Goal: Task Accomplishment & Management: Manage account settings

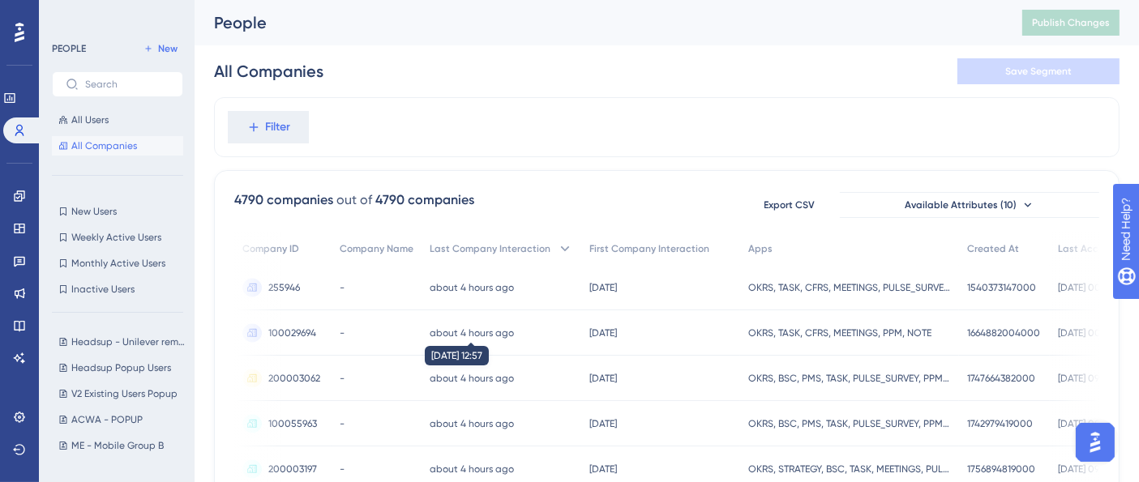
scroll to position [0, 14]
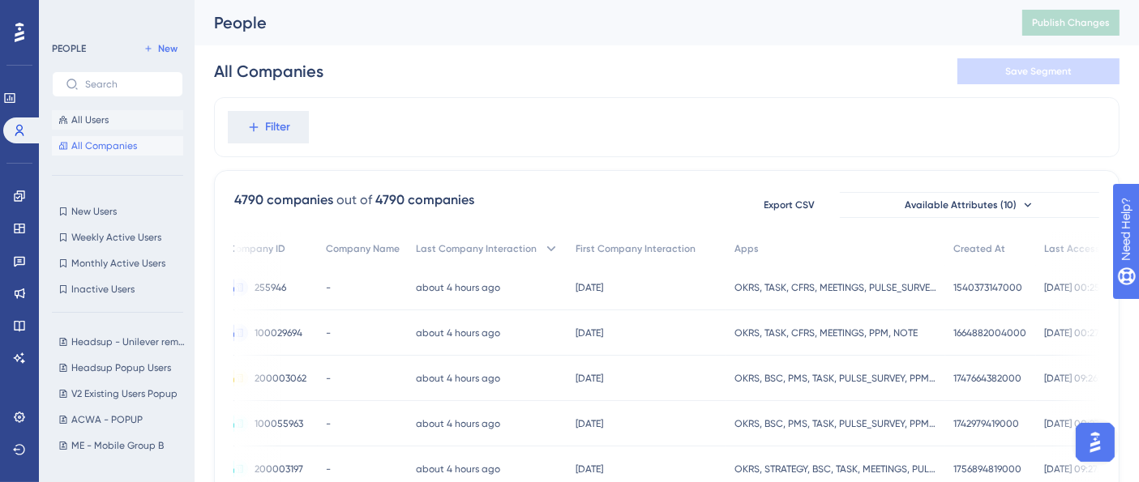
click at [98, 119] on span "All Users" at bounding box center [89, 120] width 37 height 13
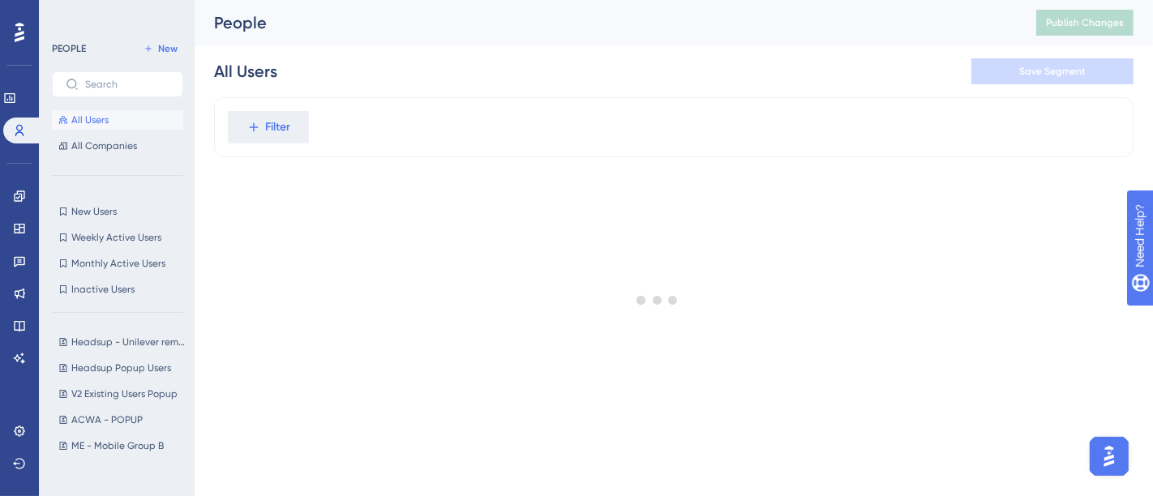
click at [279, 133] on div at bounding box center [657, 300] width 991 height 380
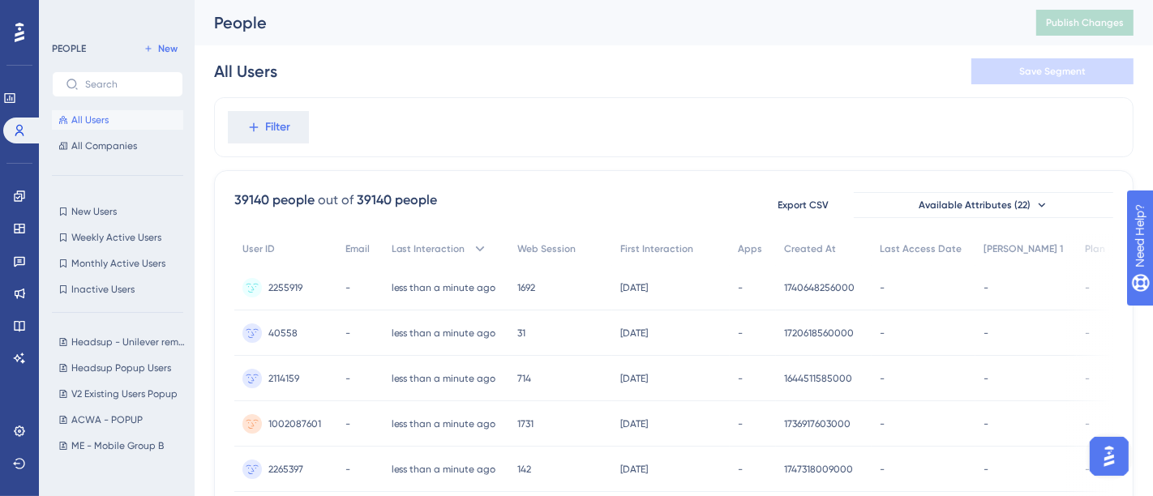
click at [279, 133] on span "Filter" at bounding box center [278, 127] width 25 height 19
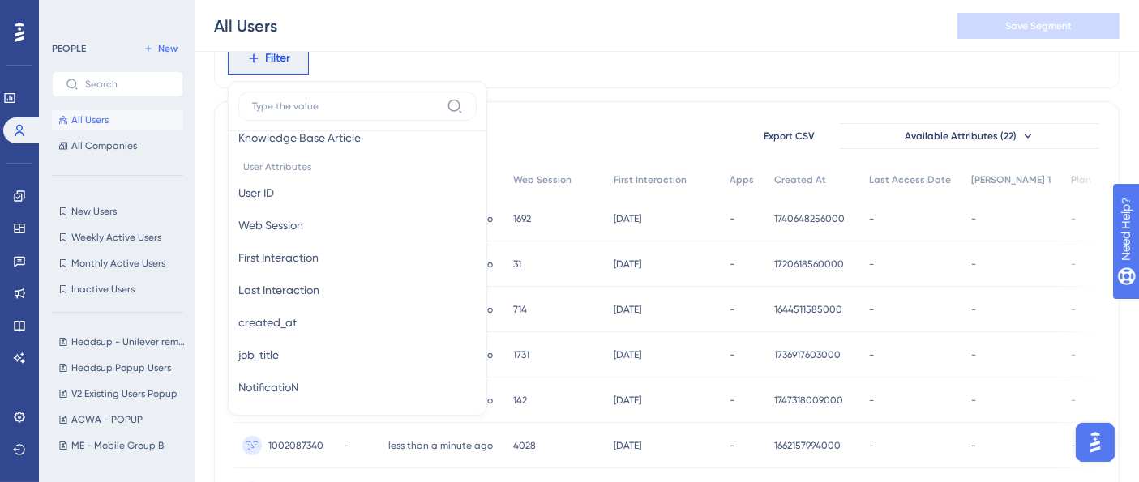
scroll to position [746, 0]
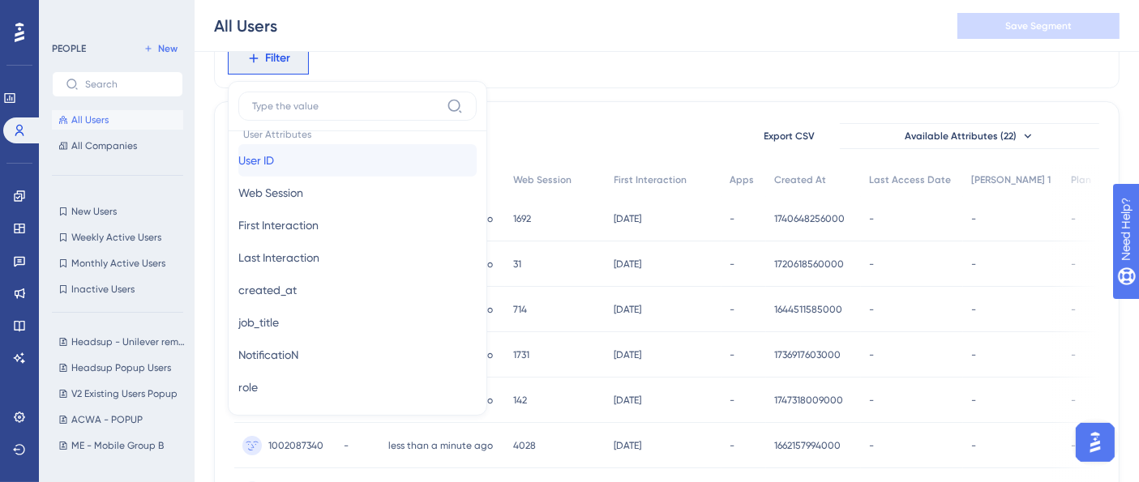
click at [294, 163] on button "User ID User ID" at bounding box center [357, 160] width 238 height 32
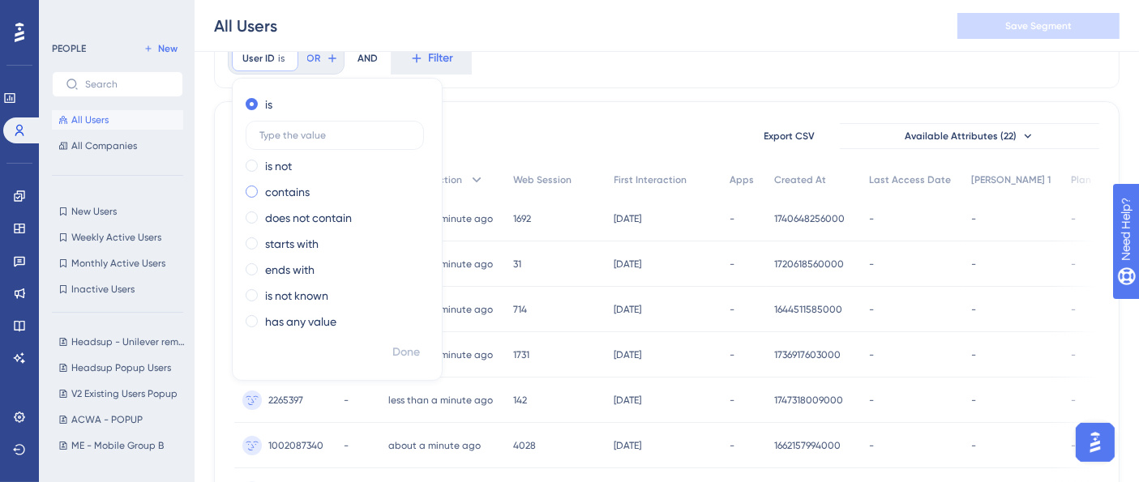
click at [302, 191] on label "contains" at bounding box center [287, 191] width 45 height 19
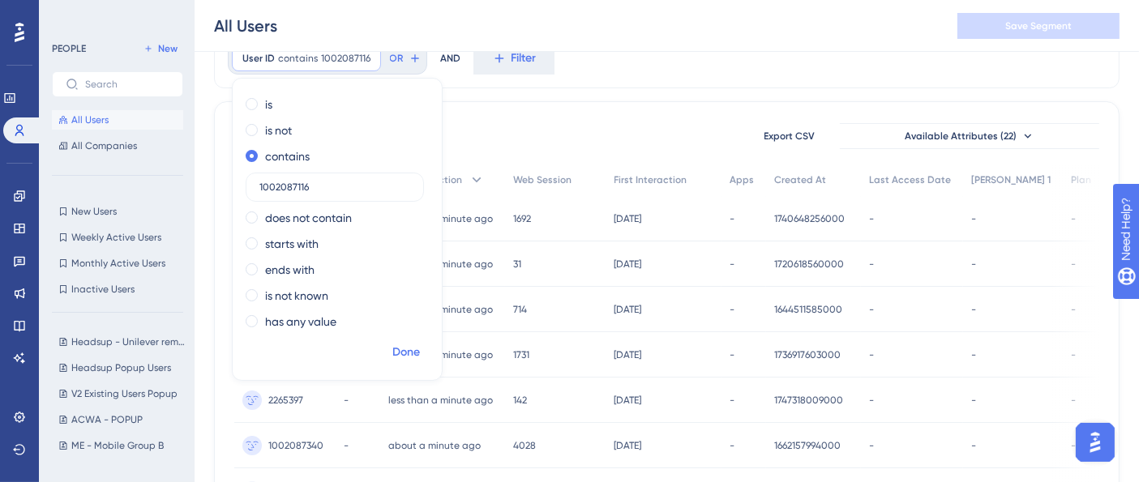
type input "1002087116"
click at [397, 362] on button "Done" at bounding box center [406, 352] width 45 height 29
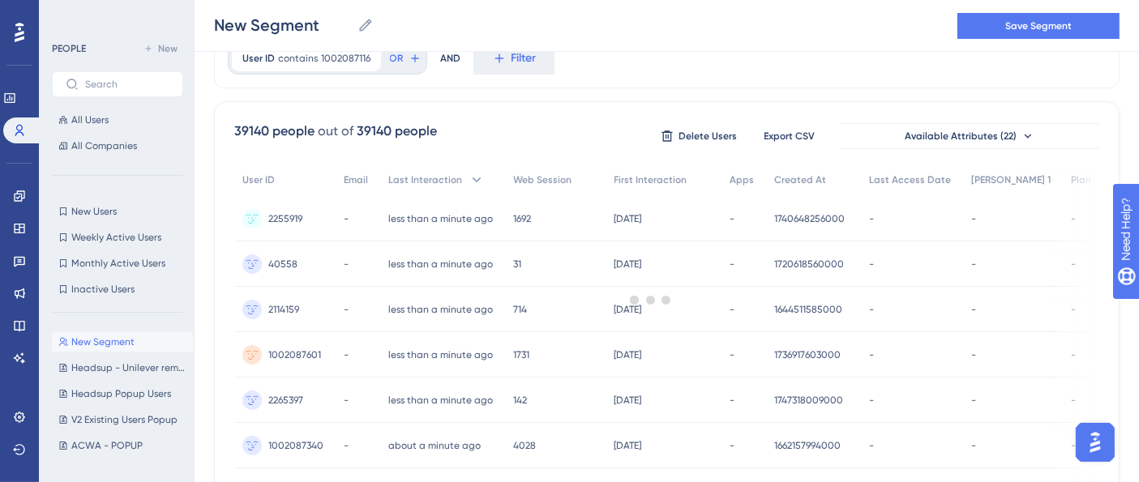
scroll to position [0, 0]
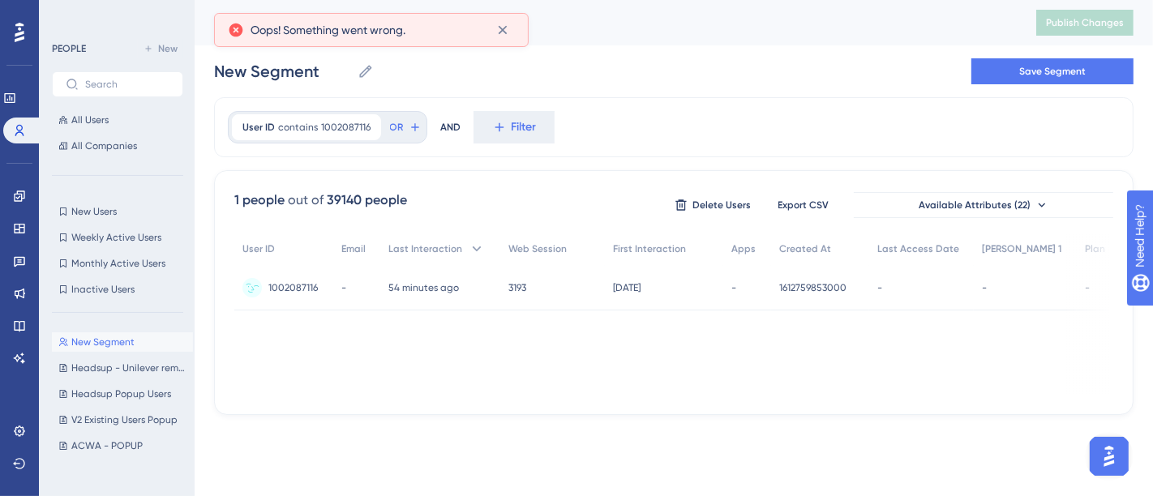
click at [294, 291] on span "1002087116" at bounding box center [292, 287] width 49 height 13
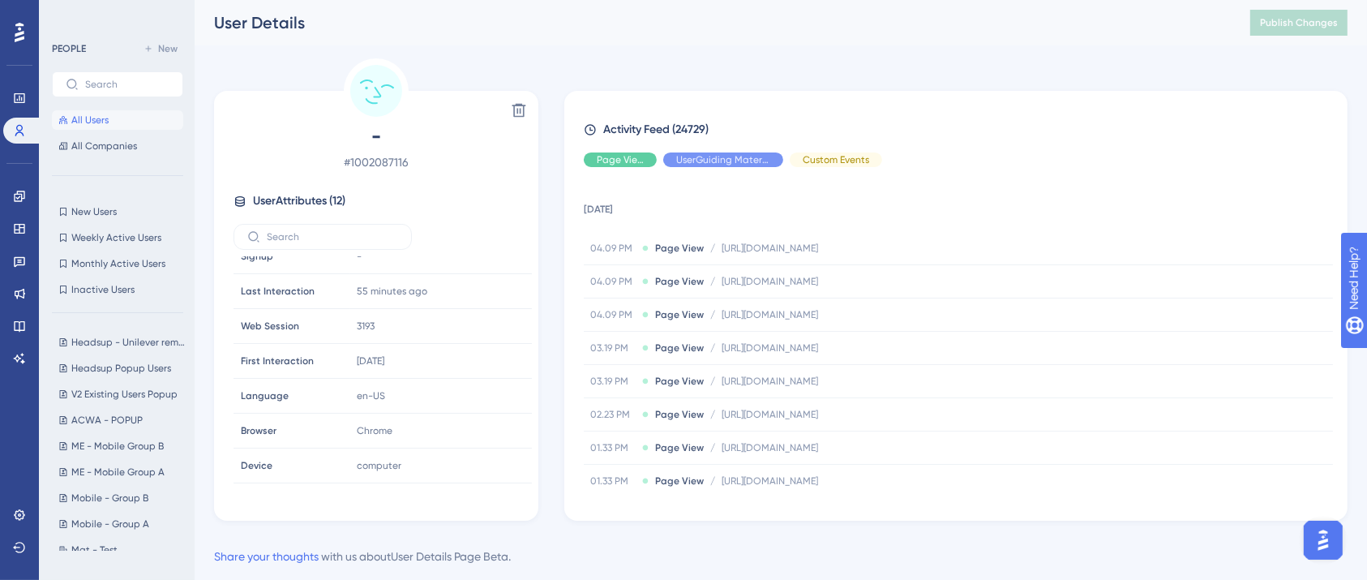
click at [287, 202] on span "User Attributes ( 12 )" at bounding box center [299, 200] width 92 height 19
click at [289, 231] on input "text" at bounding box center [332, 236] width 131 height 11
type input "okr"
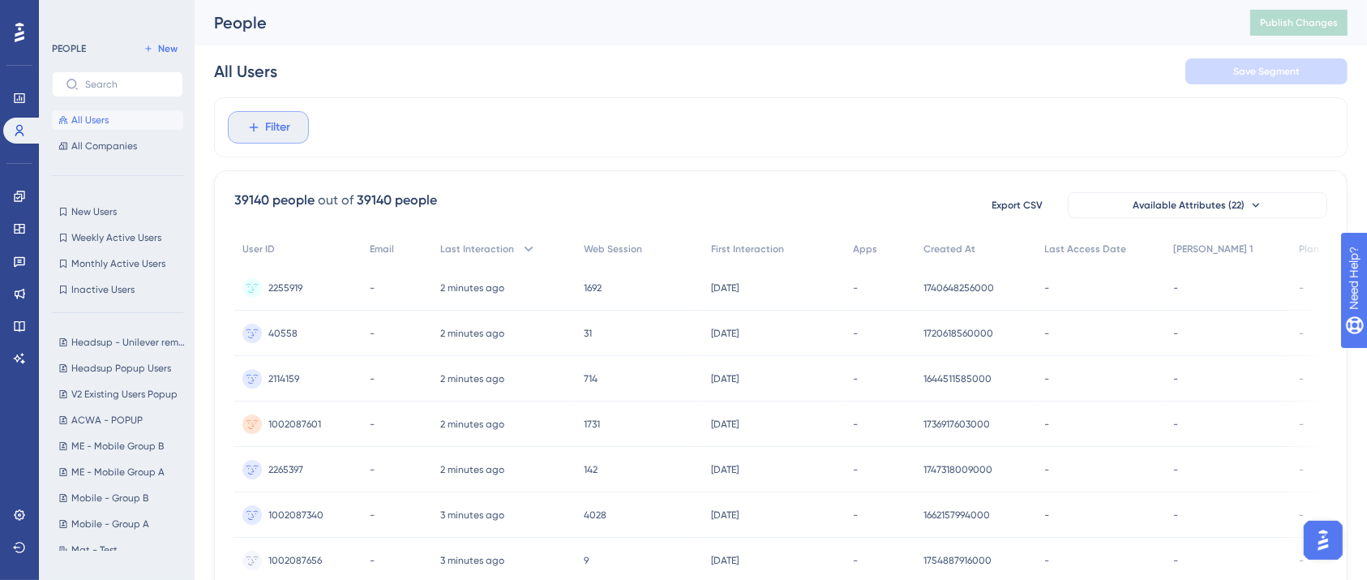
click at [276, 120] on span "Filter" at bounding box center [278, 127] width 25 height 19
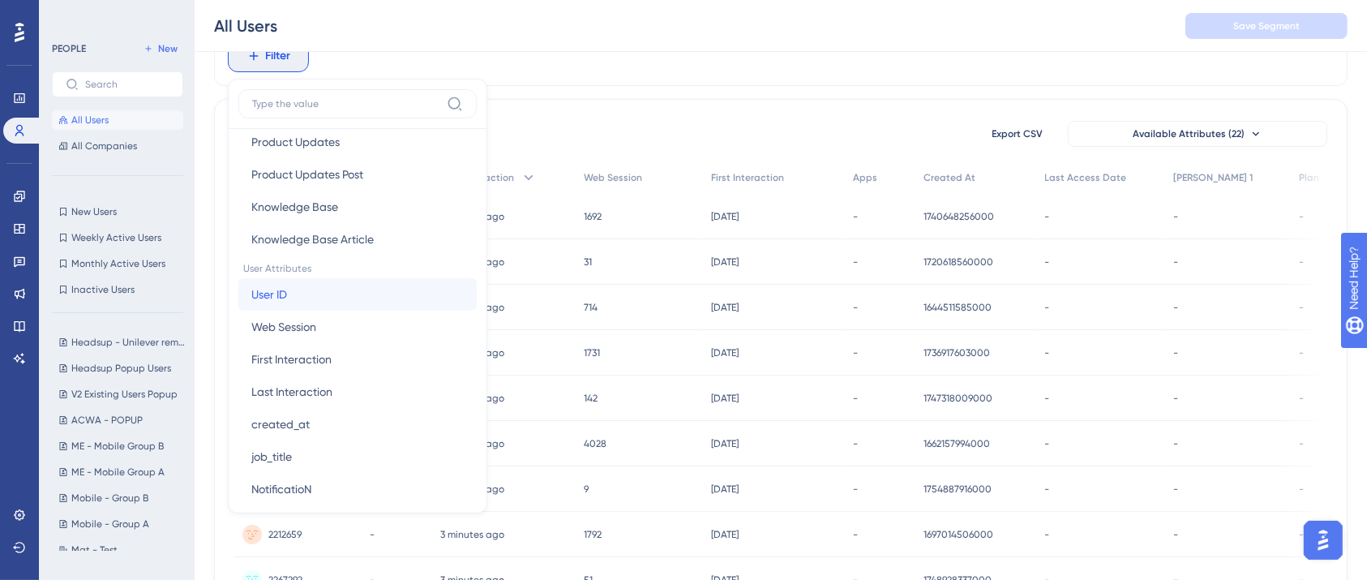
click at [279, 289] on span "User ID" at bounding box center [269, 294] width 36 height 19
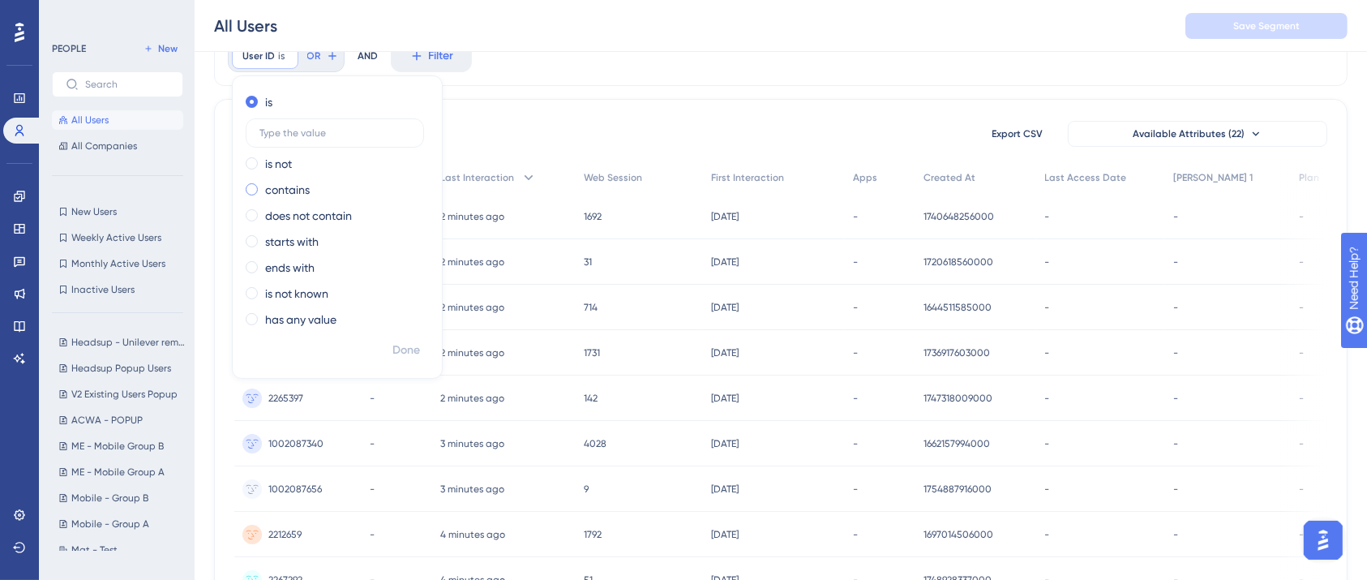
click at [330, 186] on div "contains" at bounding box center [334, 189] width 177 height 19
type input "[URL][DOMAIN_NAME]"
paste input "1002087116"
type input "1002087116"
click at [403, 341] on span "Done" at bounding box center [406, 350] width 28 height 19
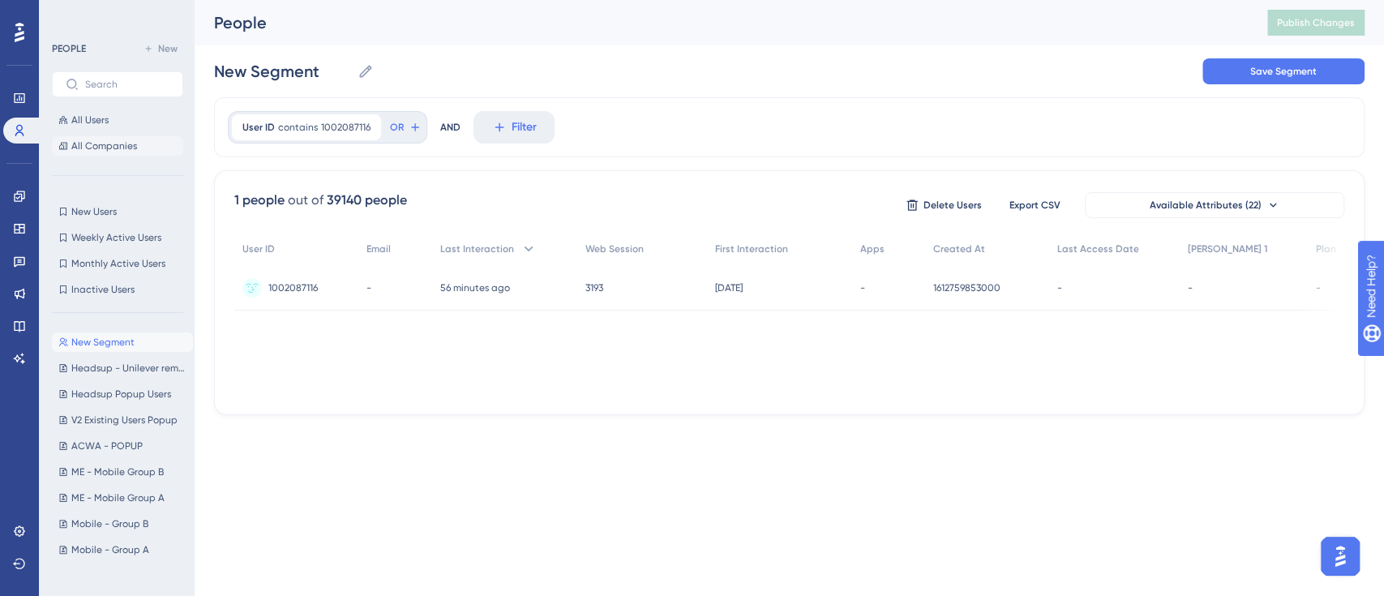
click at [103, 150] on span "All Companies" at bounding box center [104, 145] width 66 height 13
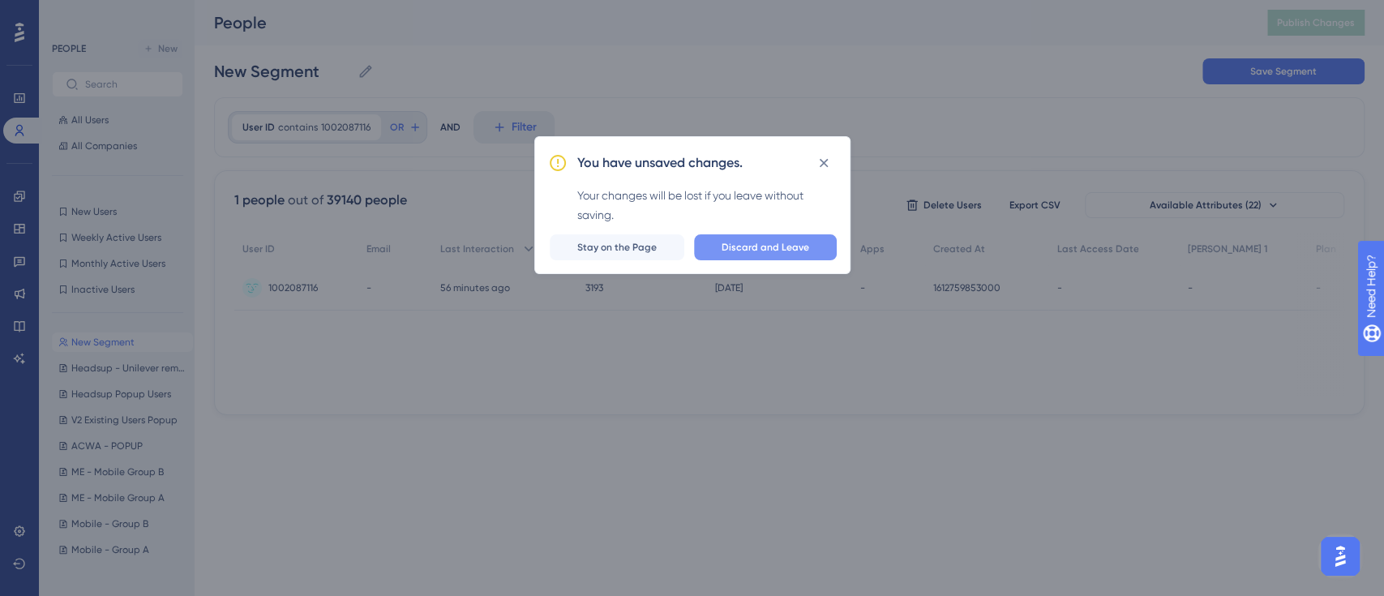
click at [792, 251] on span "Discard and Leave" at bounding box center [766, 247] width 88 height 13
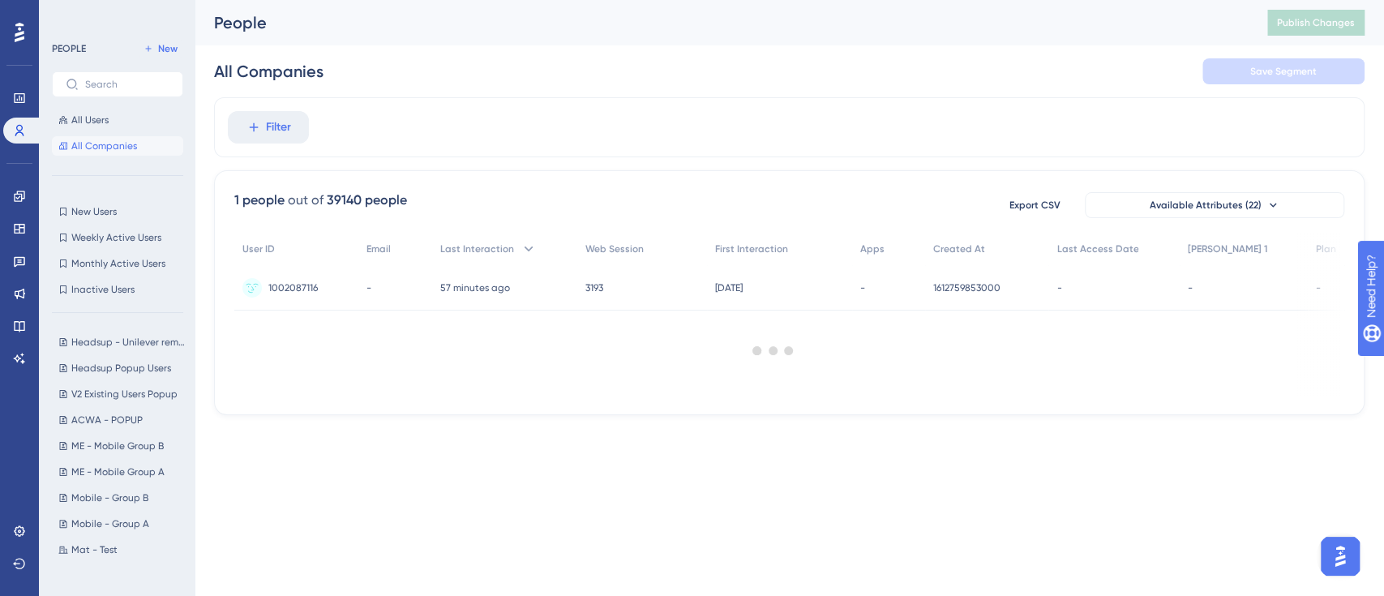
click at [287, 130] on div at bounding box center [773, 349] width 1222 height 479
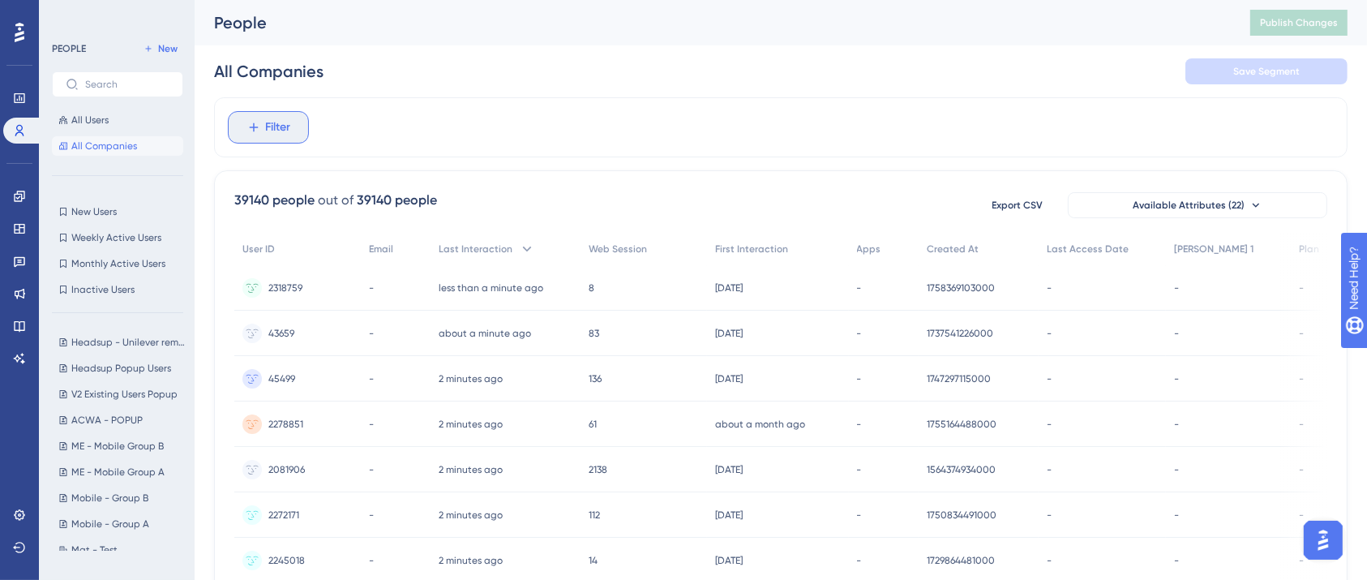
click at [283, 127] on span "Filter" at bounding box center [278, 127] width 25 height 19
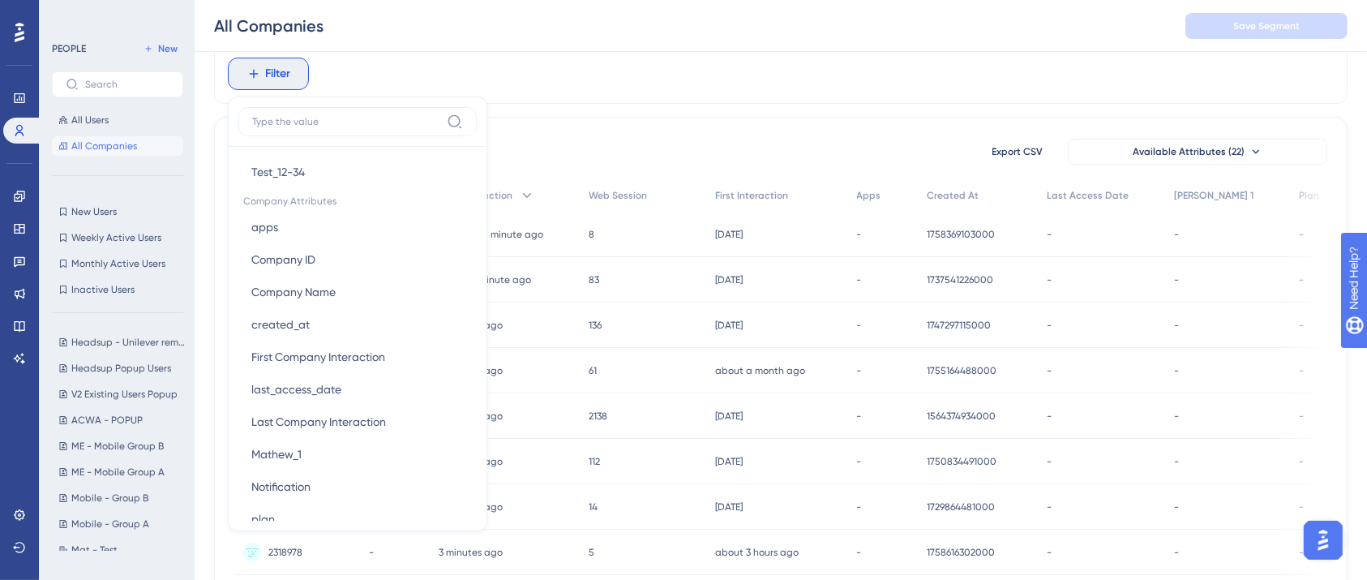
scroll to position [1013, 0]
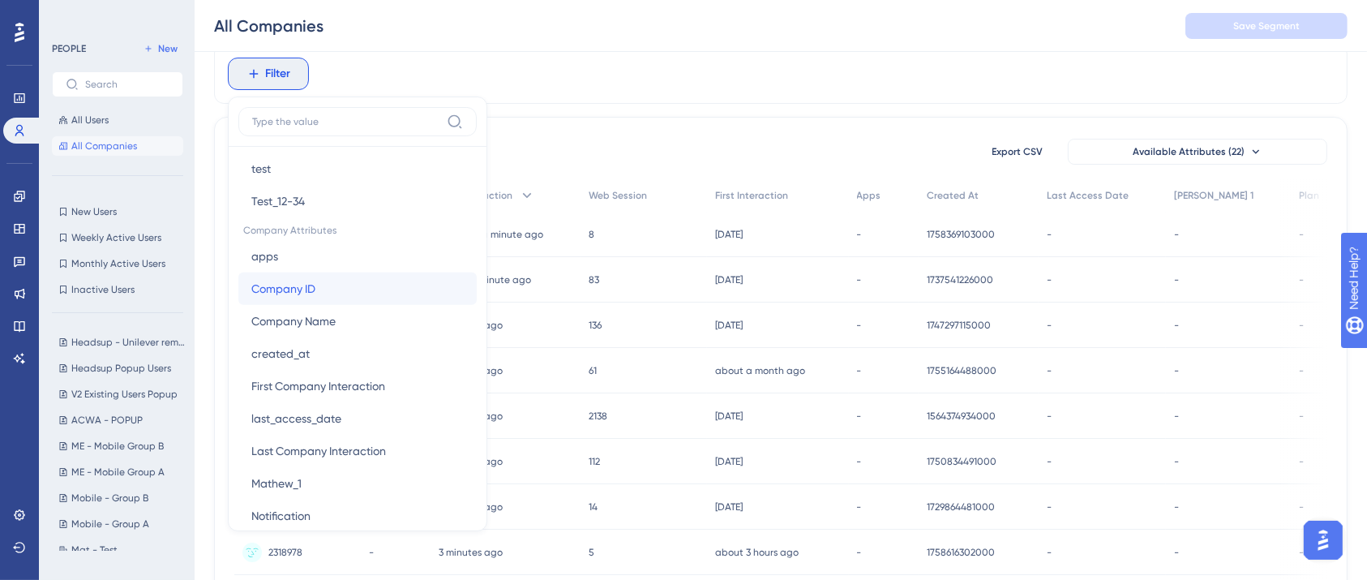
click at [325, 282] on button "Company ID Company ID" at bounding box center [357, 288] width 238 height 32
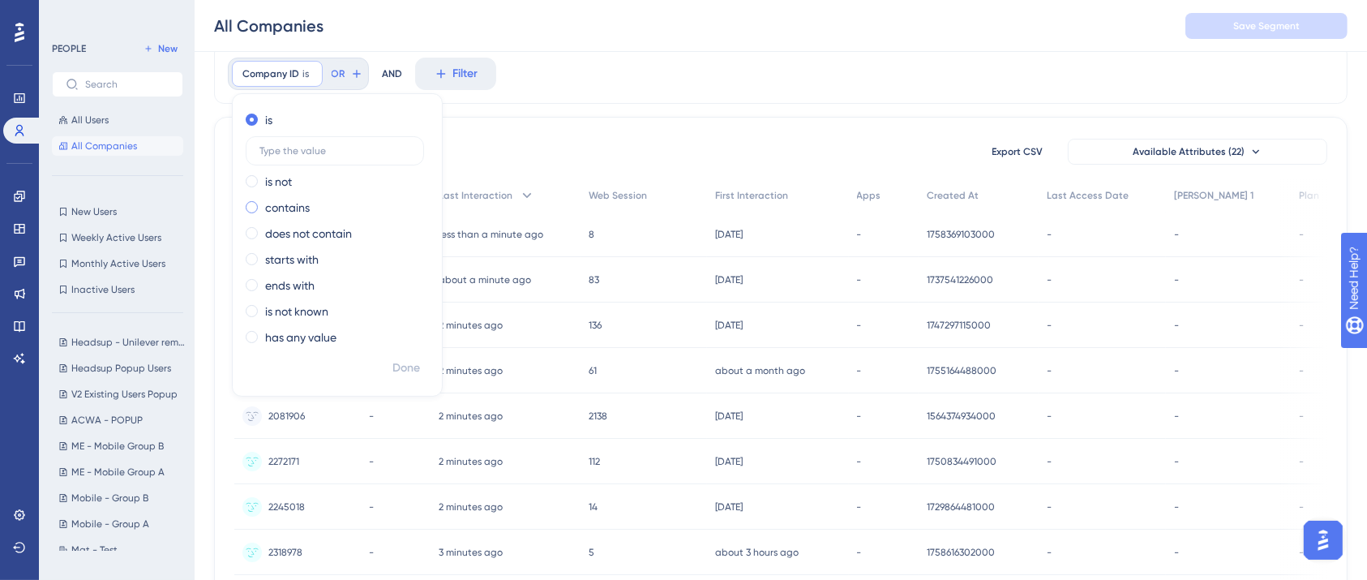
click at [305, 212] on label "contains" at bounding box center [287, 207] width 45 height 19
type input "255946"
click at [410, 369] on span "Done" at bounding box center [406, 367] width 28 height 19
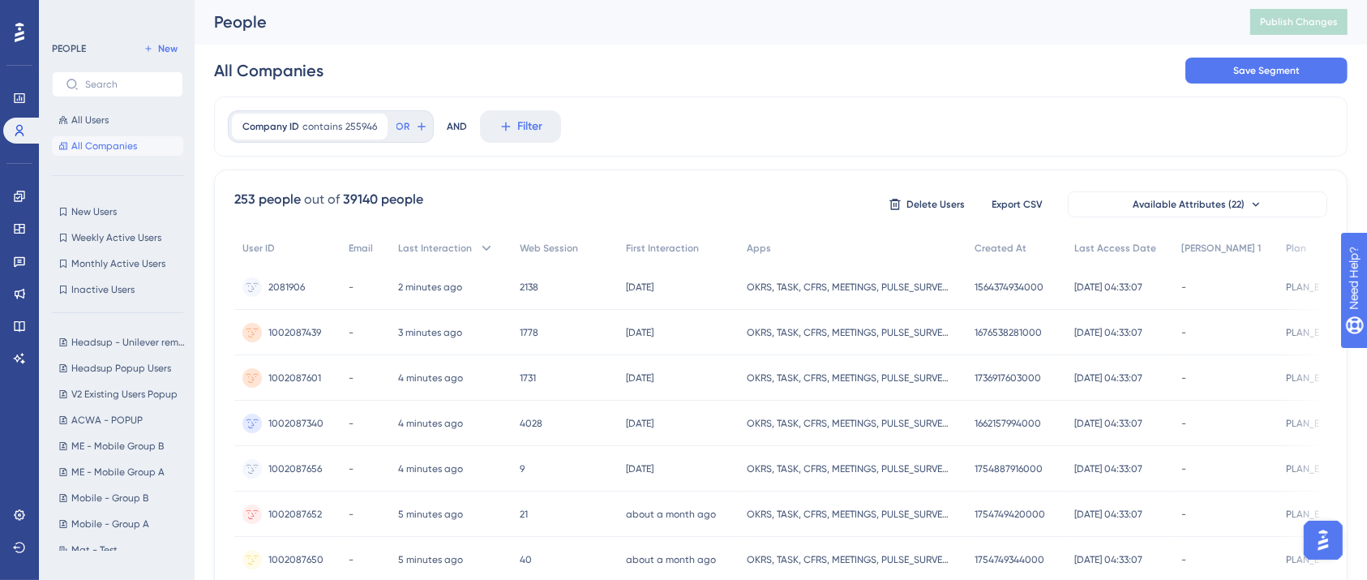
scroll to position [14, 0]
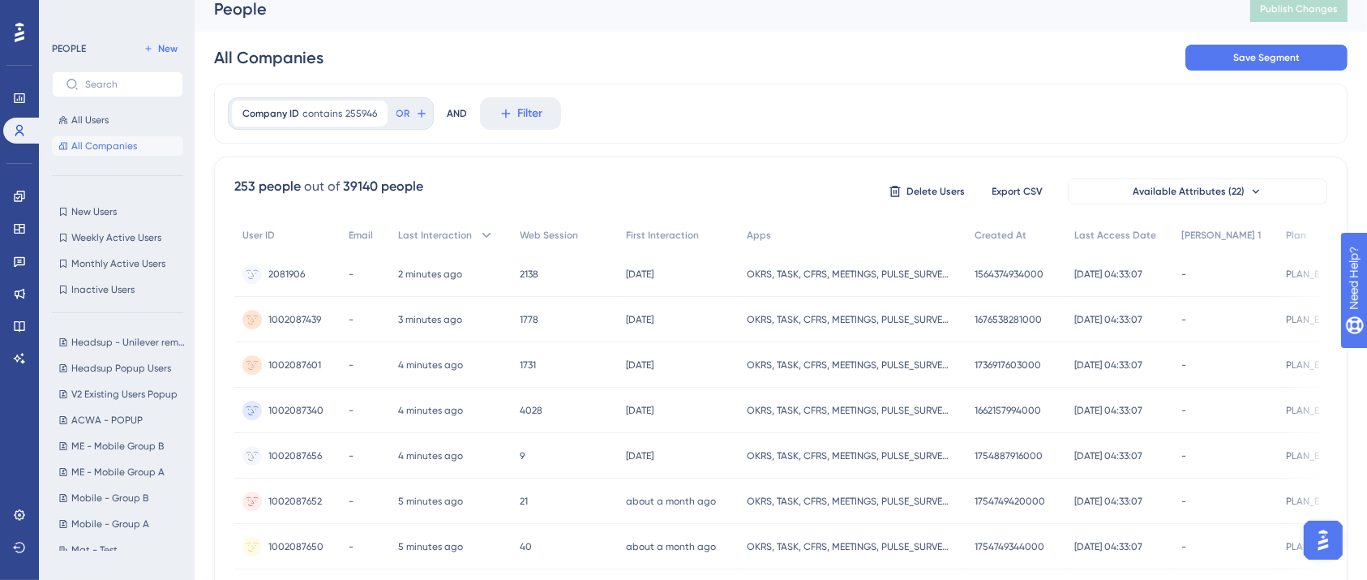
click at [138, 146] on button "All Companies" at bounding box center [117, 145] width 131 height 19
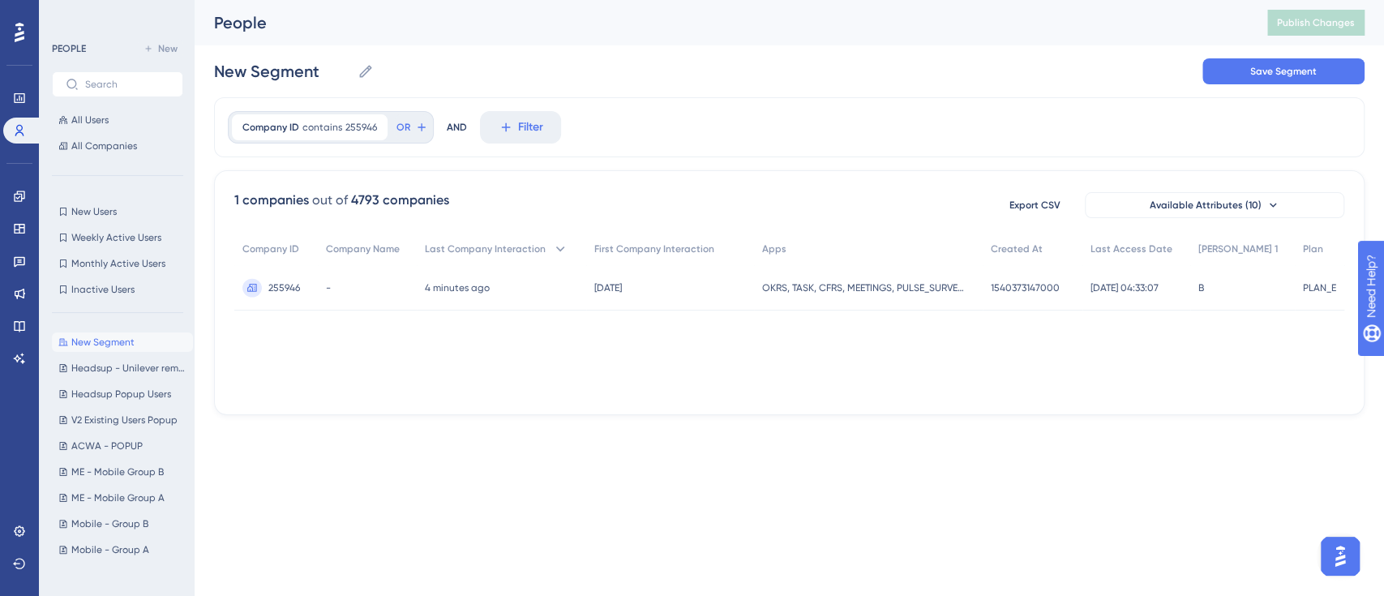
click at [287, 288] on span "255946" at bounding box center [284, 287] width 32 height 13
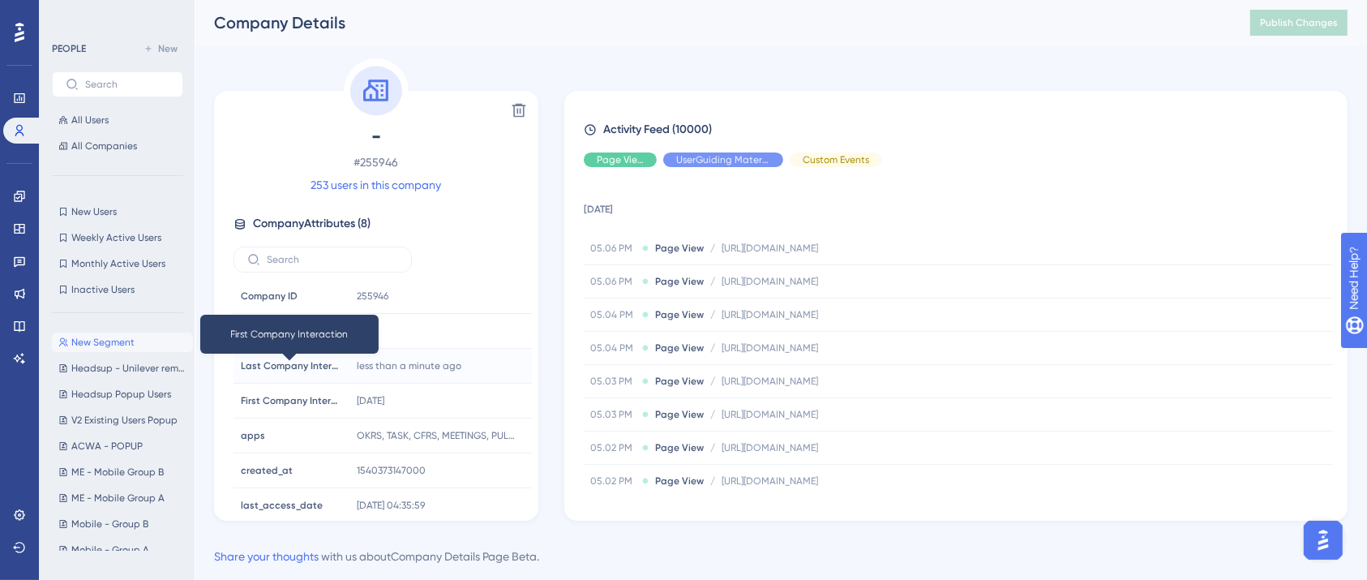
scroll to position [39, 0]
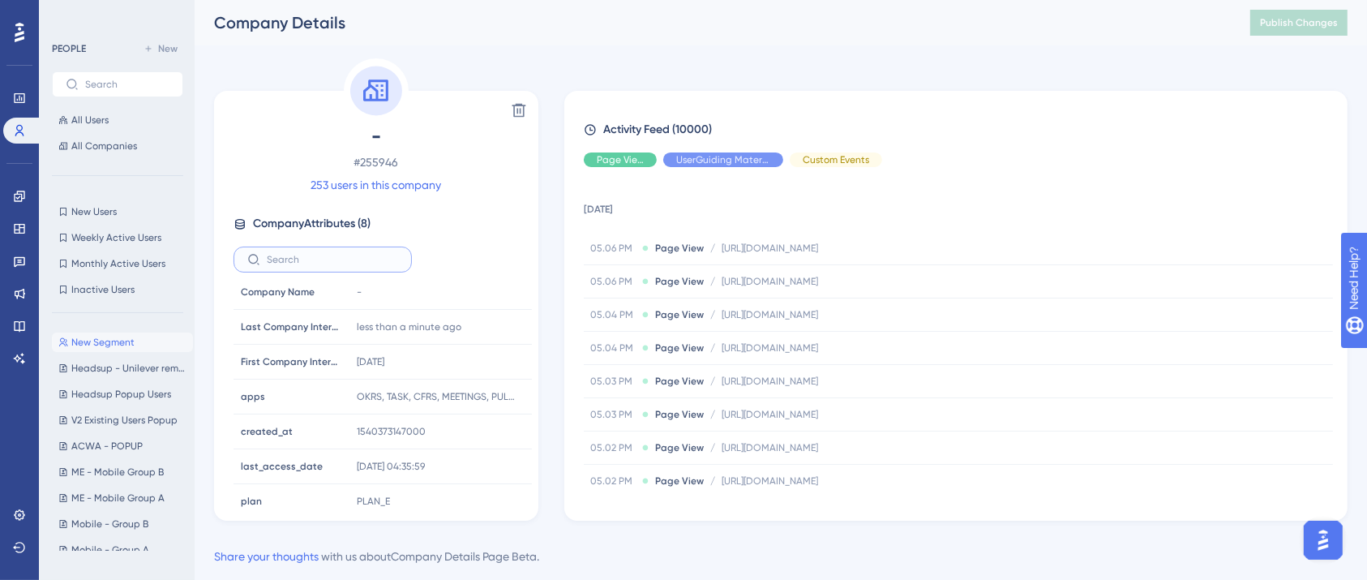
click at [324, 257] on input "text" at bounding box center [332, 259] width 131 height 11
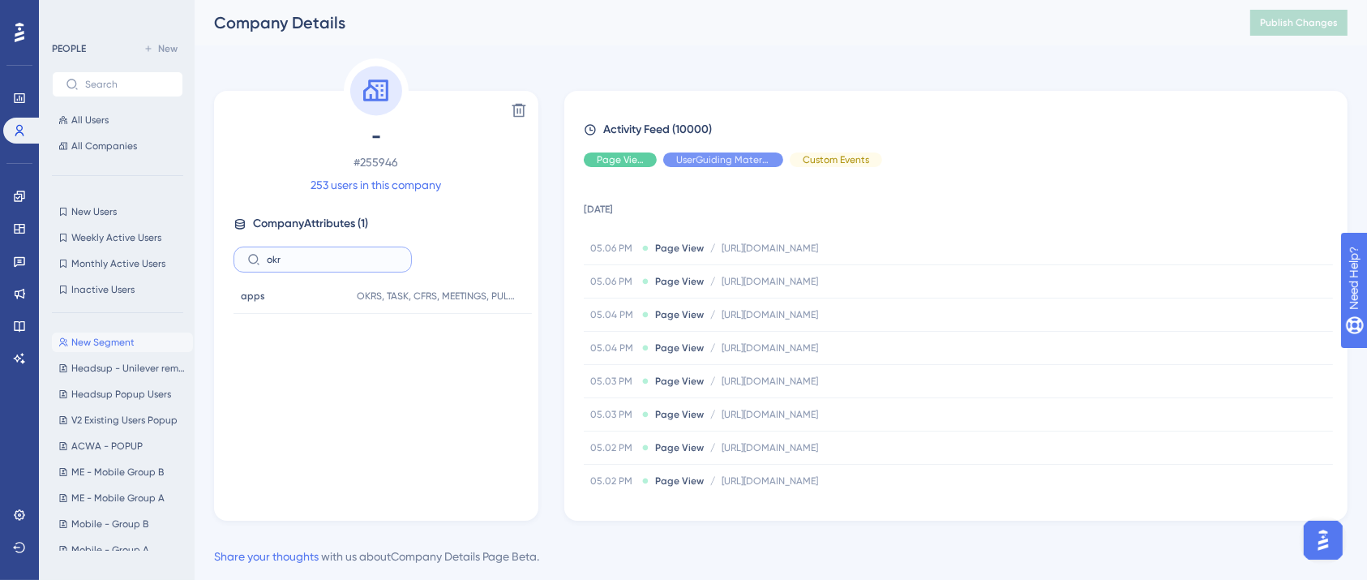
type input "okr"
click at [305, 251] on label "okr" at bounding box center [323, 260] width 178 height 26
click at [305, 254] on input "okr" at bounding box center [332, 259] width 131 height 11
click at [305, 251] on label "okr" at bounding box center [323, 260] width 178 height 26
click at [305, 254] on input "okr" at bounding box center [332, 259] width 131 height 11
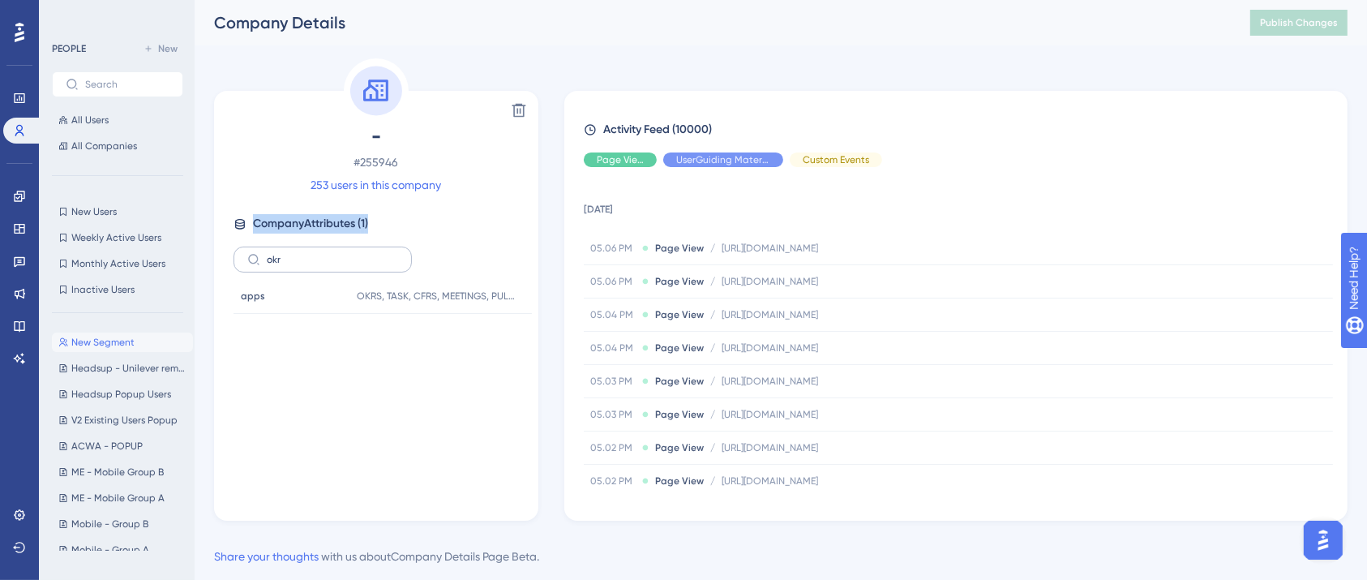
click at [305, 251] on label "okr" at bounding box center [323, 260] width 178 height 26
click at [305, 254] on input "okr" at bounding box center [332, 259] width 131 height 11
click at [305, 251] on label "okr" at bounding box center [323, 260] width 178 height 26
click at [305, 254] on input "okr" at bounding box center [332, 259] width 131 height 11
click at [305, 251] on label "okr" at bounding box center [323, 260] width 178 height 26
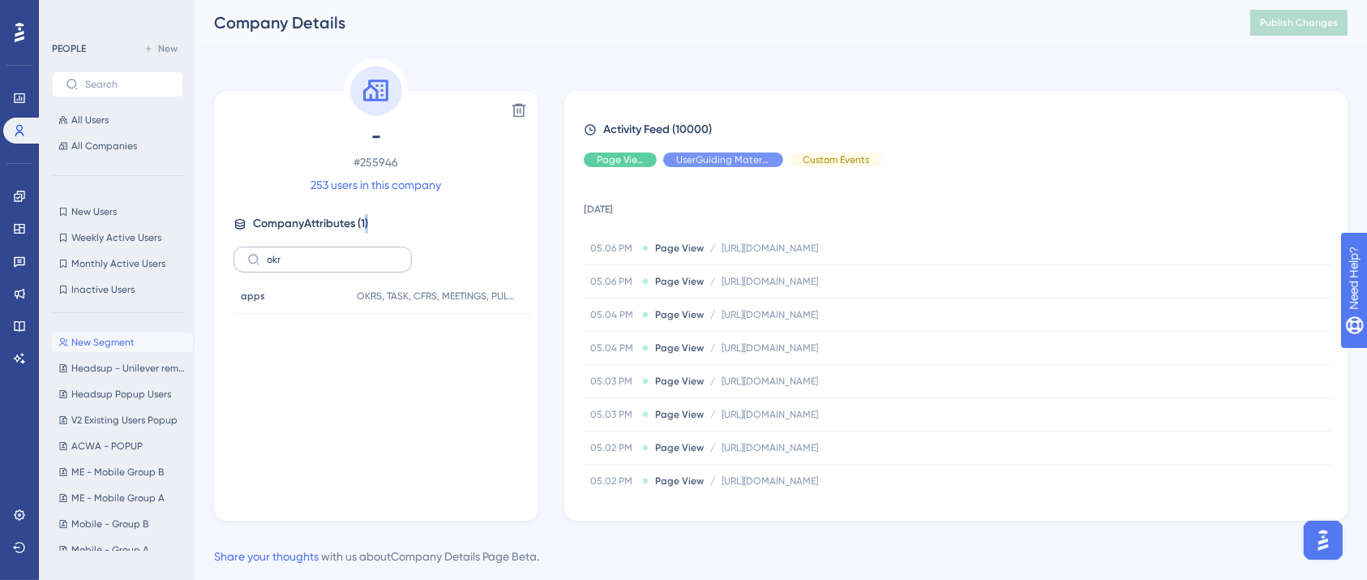
click at [305, 254] on input "okr" at bounding box center [332, 259] width 131 height 11
click at [304, 264] on input "okr" at bounding box center [332, 259] width 131 height 11
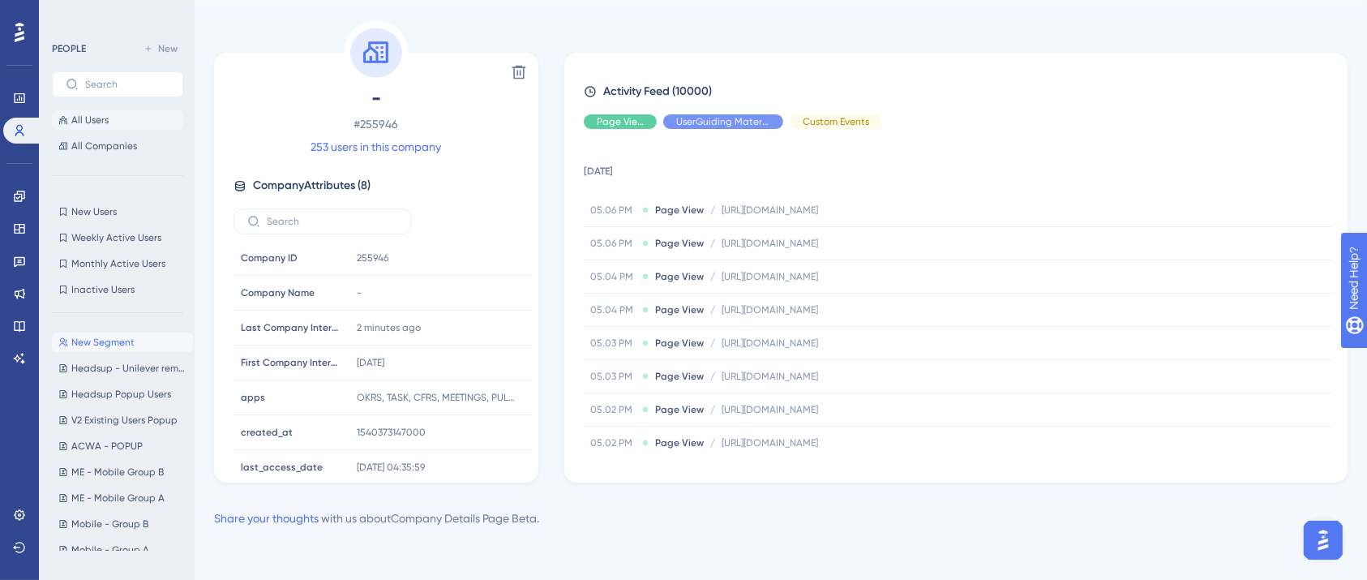
click at [101, 122] on span "All Users" at bounding box center [89, 120] width 37 height 13
click at [84, 127] on button "All Users" at bounding box center [117, 119] width 131 height 19
click at [107, 123] on span "All Users" at bounding box center [89, 120] width 37 height 13
click at [13, 125] on icon at bounding box center [19, 130] width 13 height 13
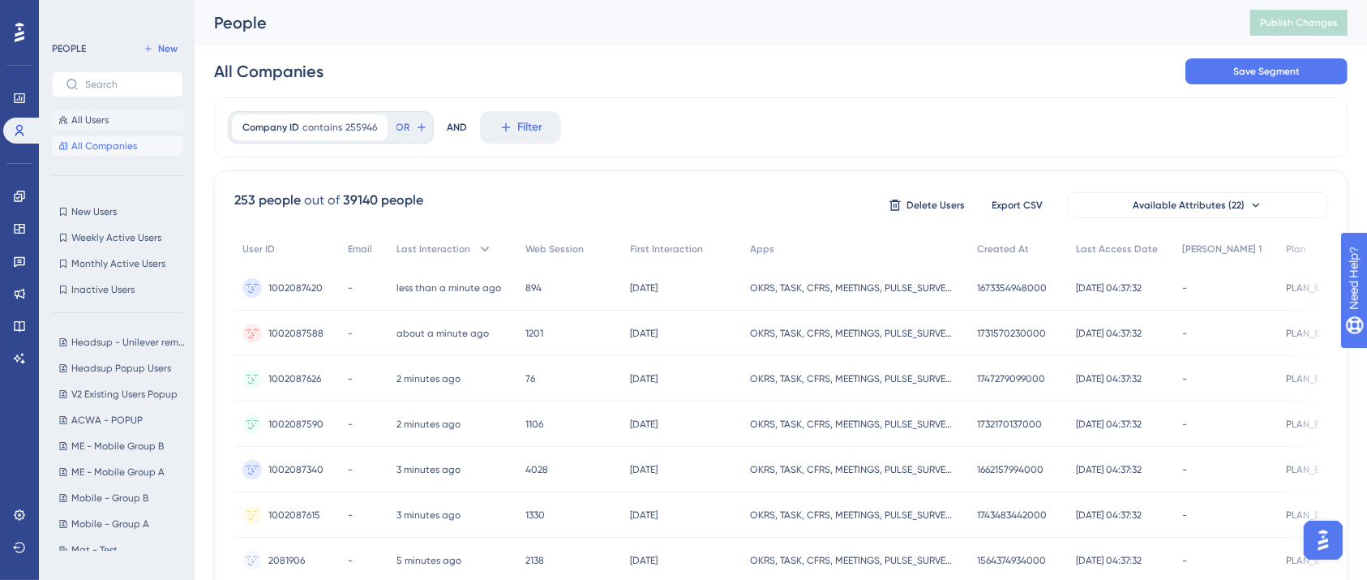
click at [116, 114] on button "All Users" at bounding box center [117, 119] width 131 height 19
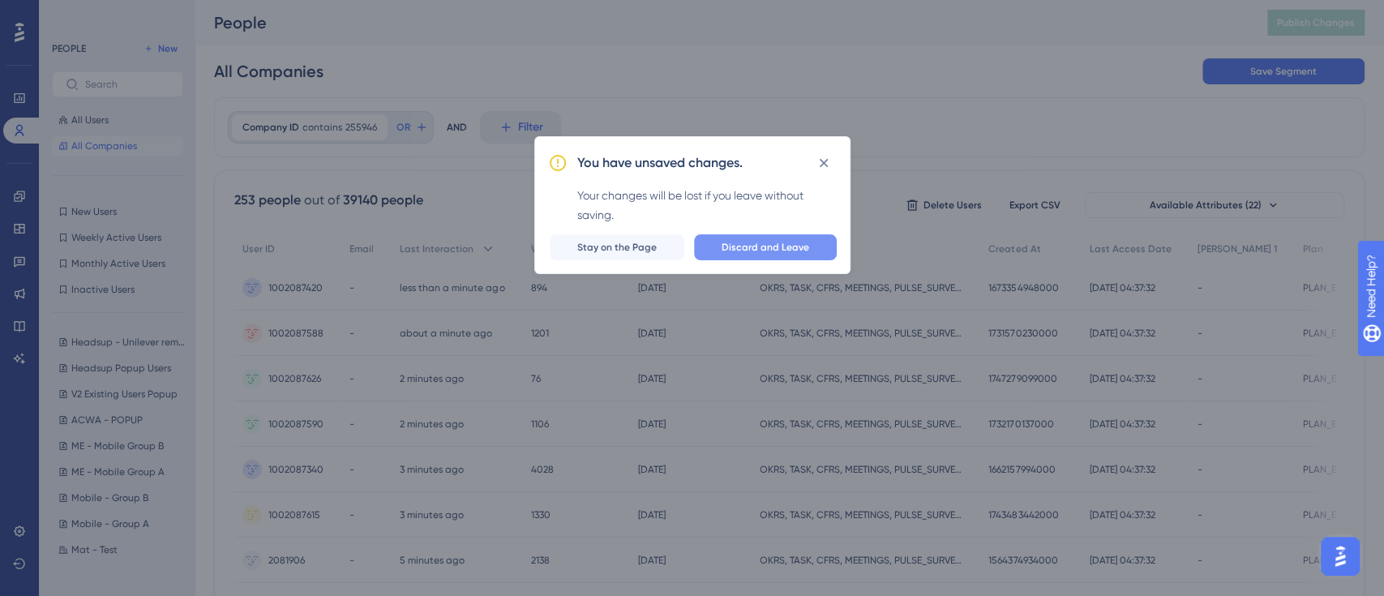
click at [731, 242] on span "Discard and Leave" at bounding box center [766, 247] width 88 height 13
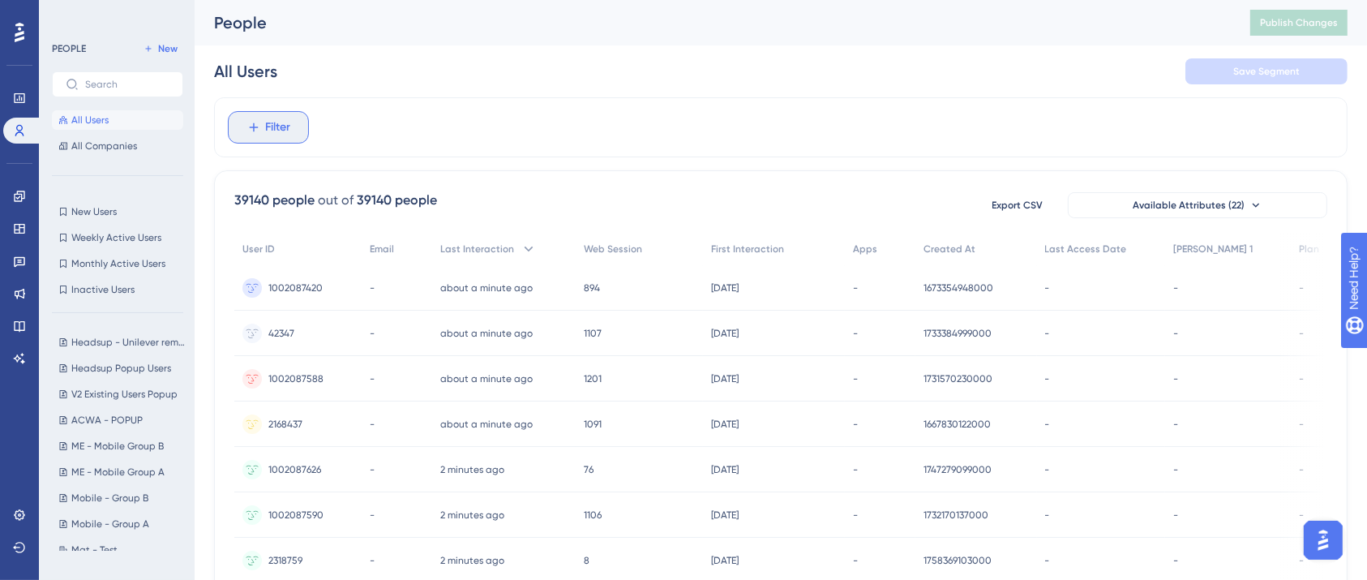
click at [285, 120] on span "Filter" at bounding box center [278, 127] width 25 height 19
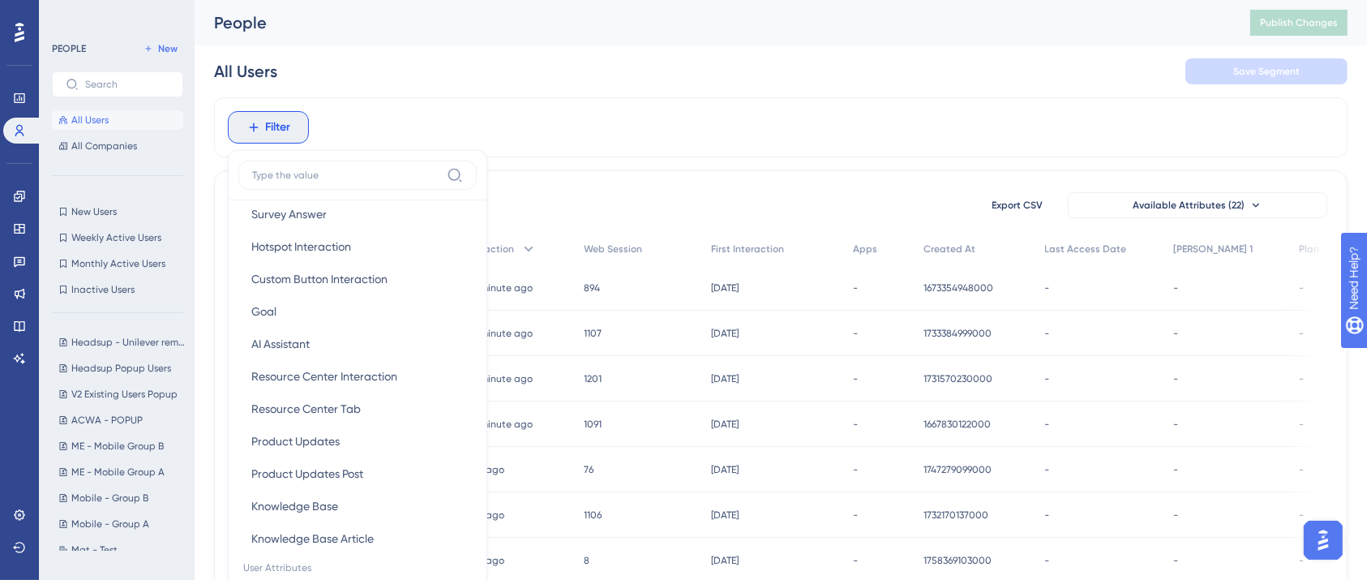
scroll to position [561, 0]
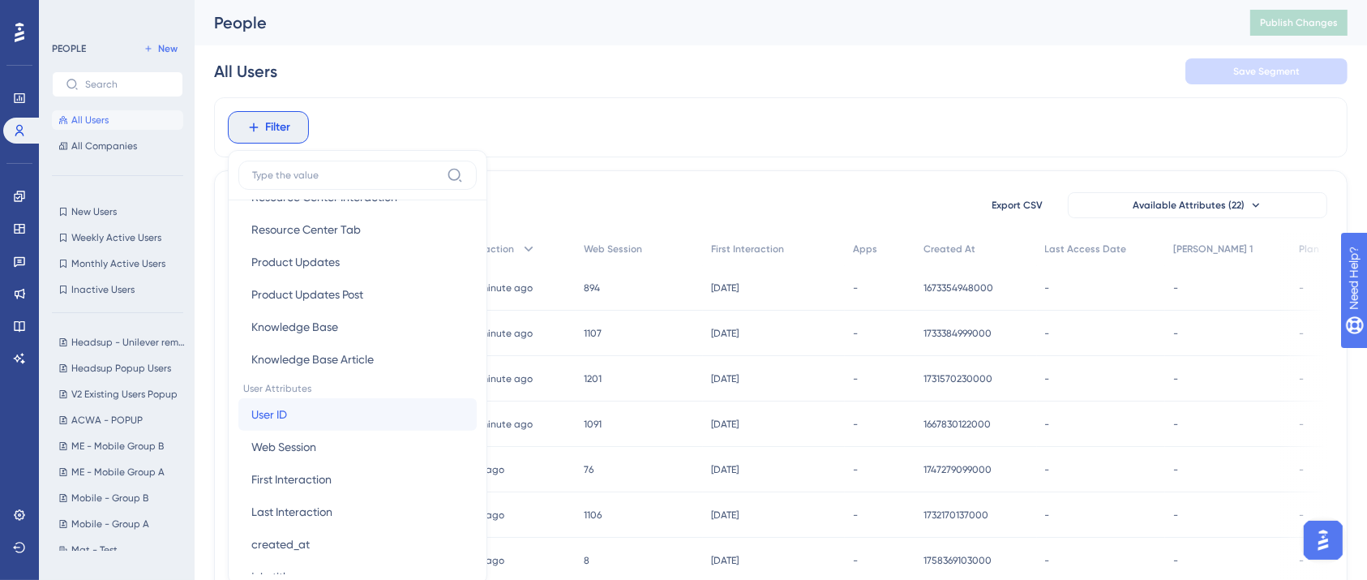
click at [309, 405] on button "User ID User ID" at bounding box center [357, 414] width 238 height 32
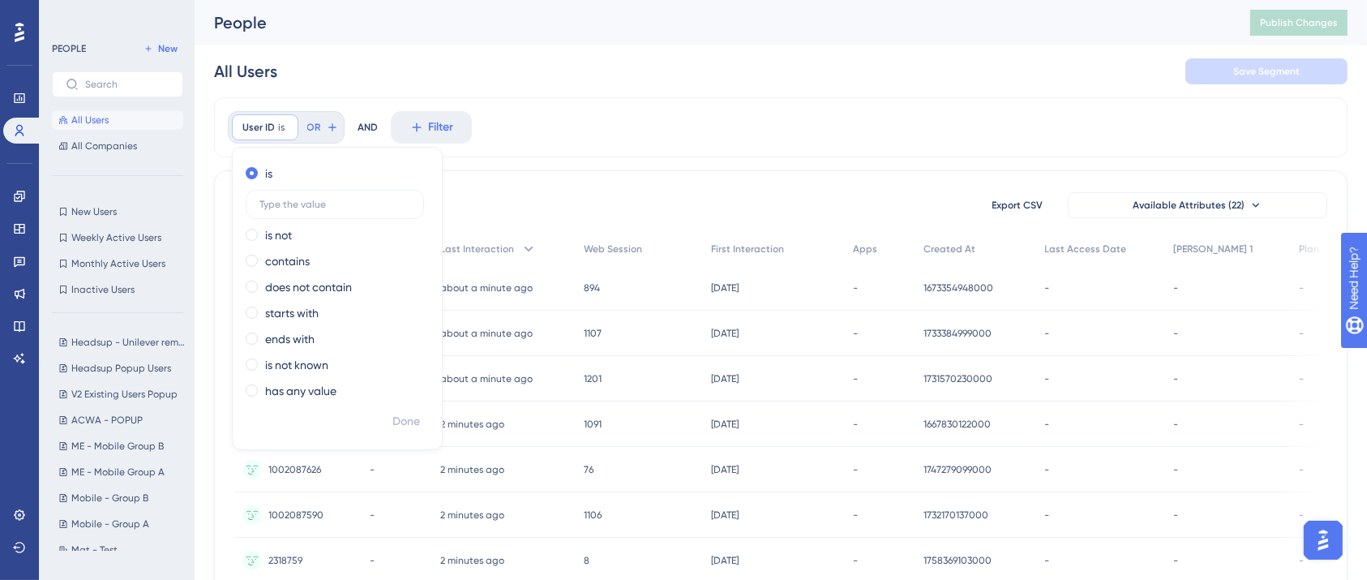
click at [332, 270] on div "is is not contains does not contain starts with ends with is not known has any …" at bounding box center [337, 284] width 209 height 247
click at [296, 260] on label "contains" at bounding box center [287, 260] width 45 height 19
type input "1002087116"
click at [405, 425] on span "Done" at bounding box center [406, 421] width 28 height 19
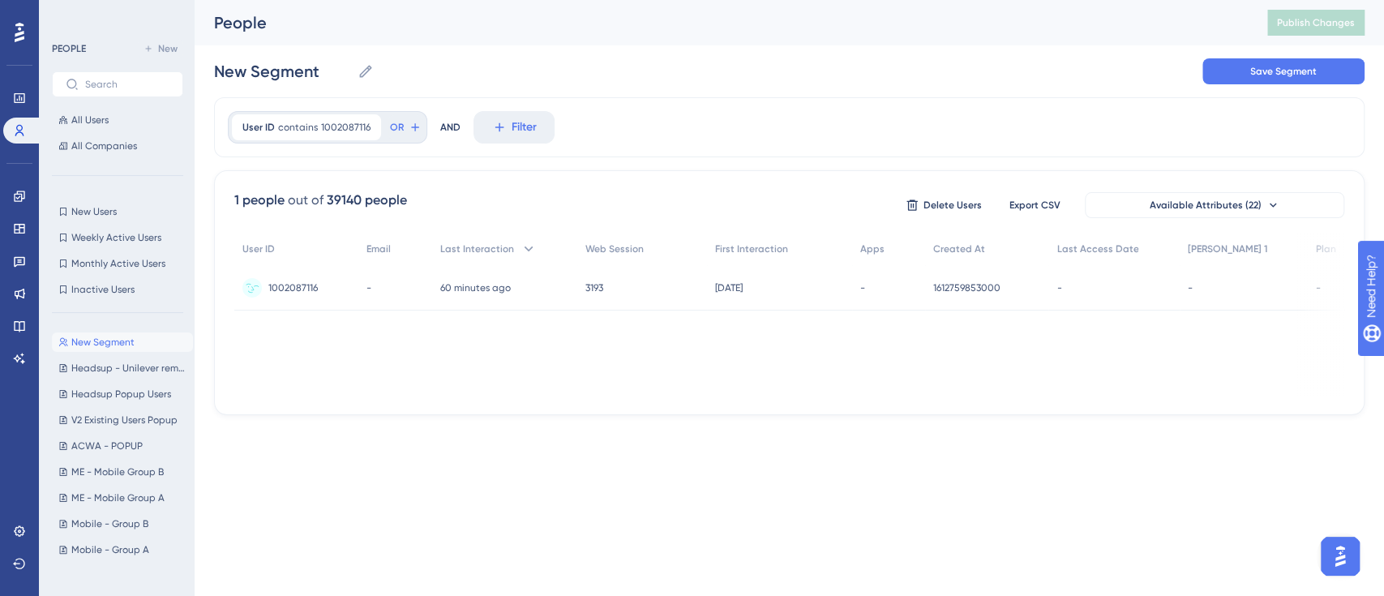
click at [292, 286] on span "1002087116" at bounding box center [292, 287] width 49 height 13
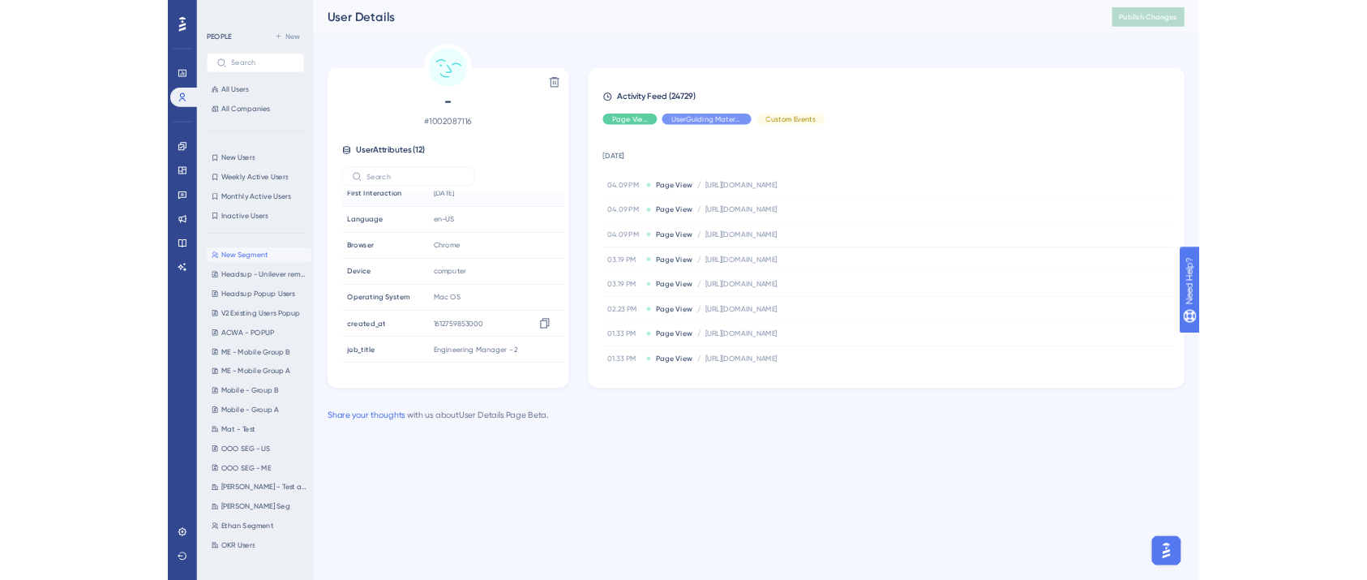
scroll to position [178, 0]
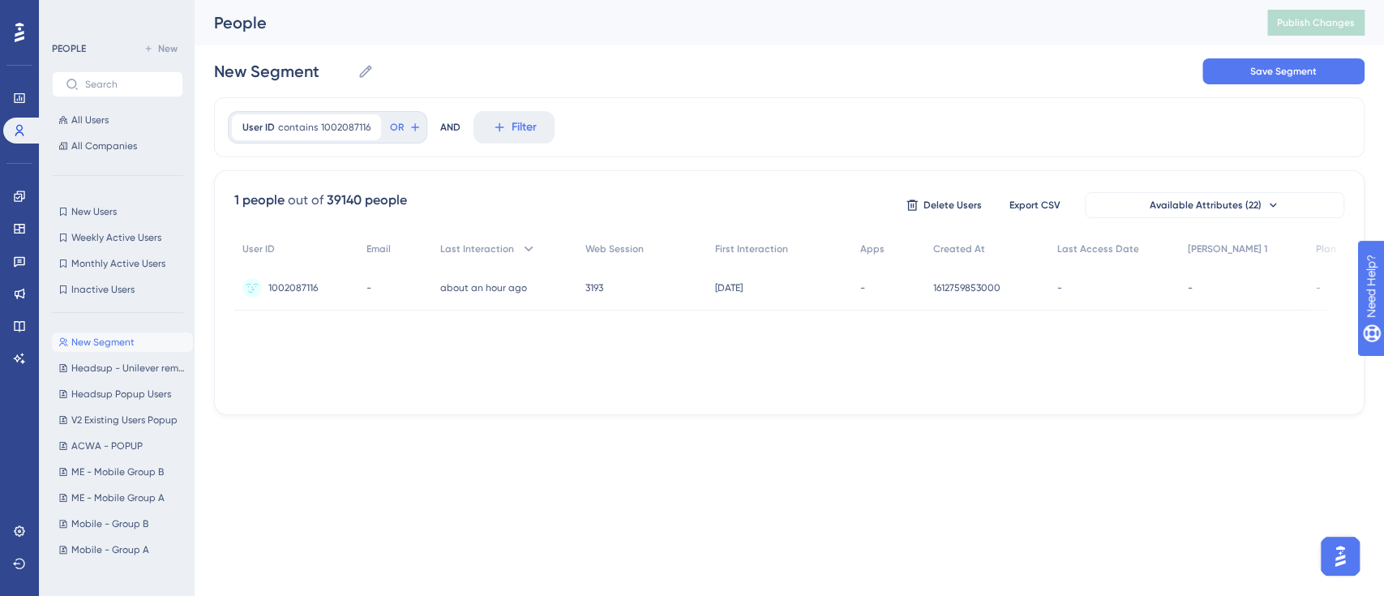
click at [503, 0] on html "Performance Users Engagement Widgets Feedback Product Updates Knowledge Base AI…" at bounding box center [692, 0] width 1384 height 0
click at [16, 199] on icon at bounding box center [19, 196] width 13 height 13
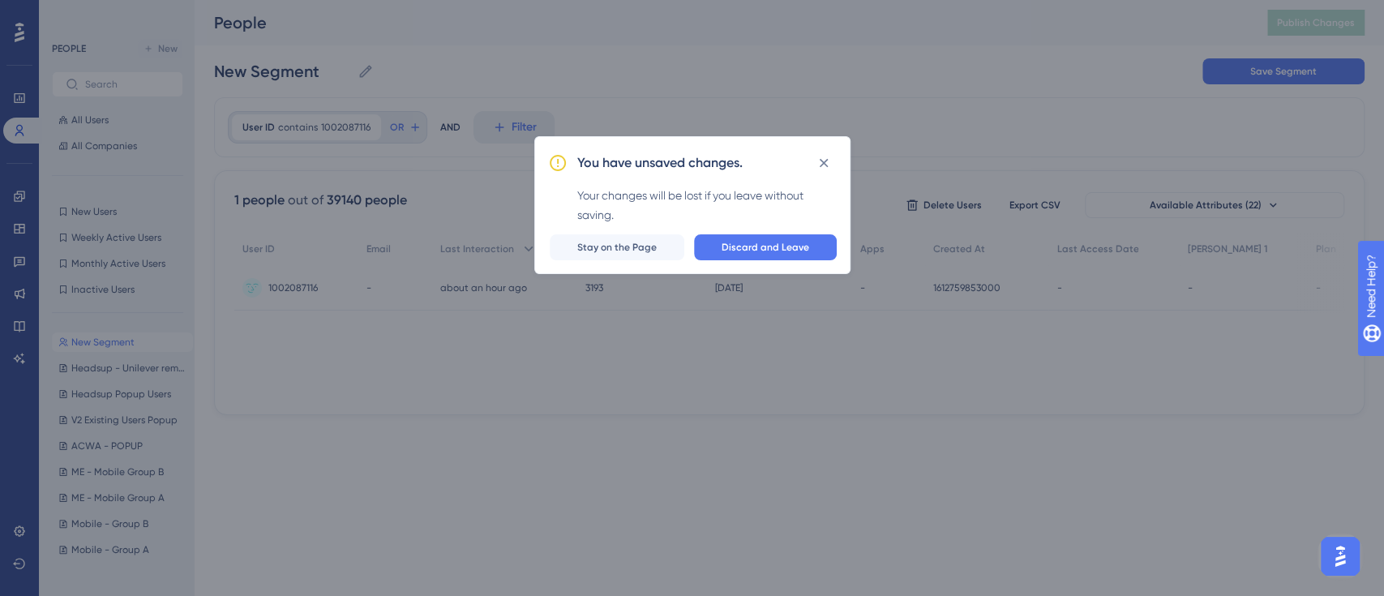
click at [739, 261] on div "You have unsaved changes. Your changes will be lost if you leave without saving…" at bounding box center [692, 205] width 316 height 138
click at [742, 251] on span "Discard and Leave" at bounding box center [766, 247] width 88 height 13
